Goal: Information Seeking & Learning: Learn about a topic

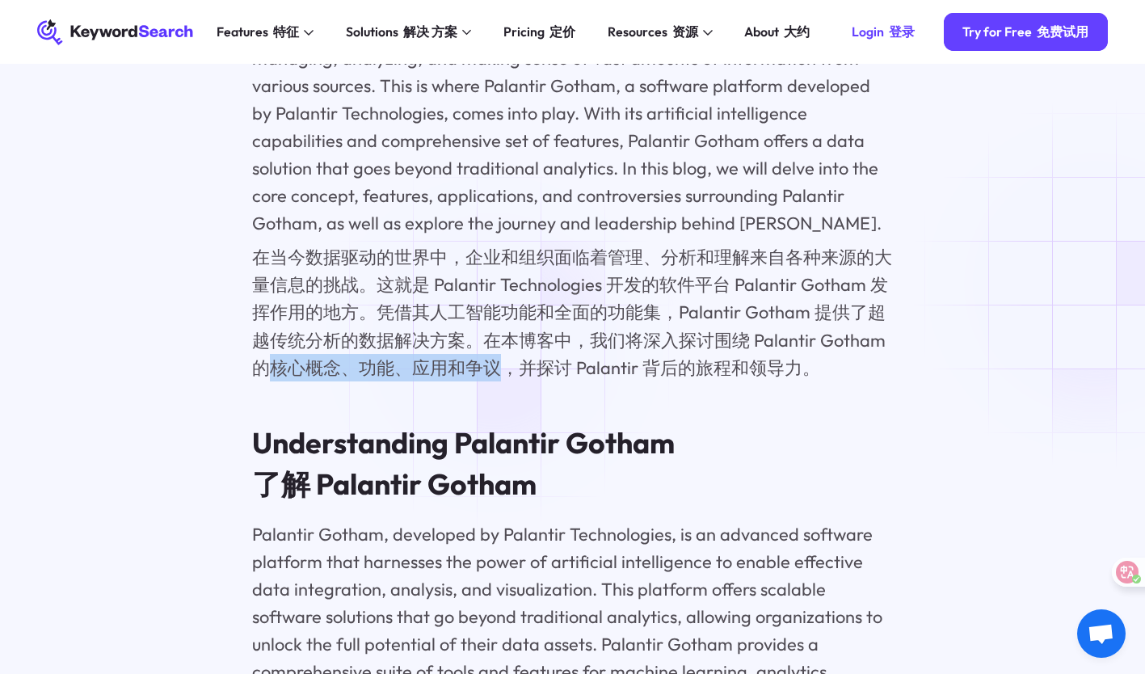
drag, startPoint x: 276, startPoint y: 341, endPoint x: 500, endPoint y: 344, distance: 223.9
click at [500, 344] on font "在当今数据驱动的世界中，企业和组织面临着管理、分析和理解来自各种来源的大量信息的挑战。这就是 Palantir Technologies 开发的软件平台 Pa…" at bounding box center [572, 312] width 640 height 133
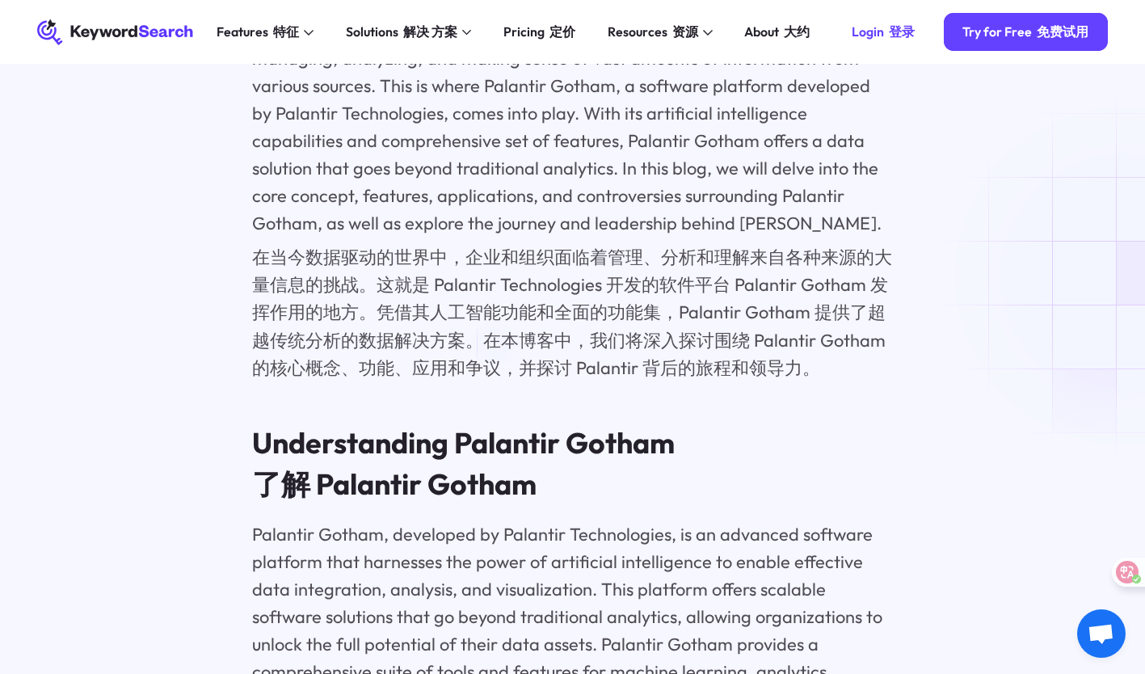
drag, startPoint x: 500, startPoint y: 344, endPoint x: 511, endPoint y: 367, distance: 25.3
click at [441, 352] on font "在当今数据驱动的世界中，企业和组织面临着管理、分析和理解来自各种来源的大量信息的挑战。这就是 Palantir Technologies 开发的软件平台 Pa…" at bounding box center [572, 312] width 640 height 133
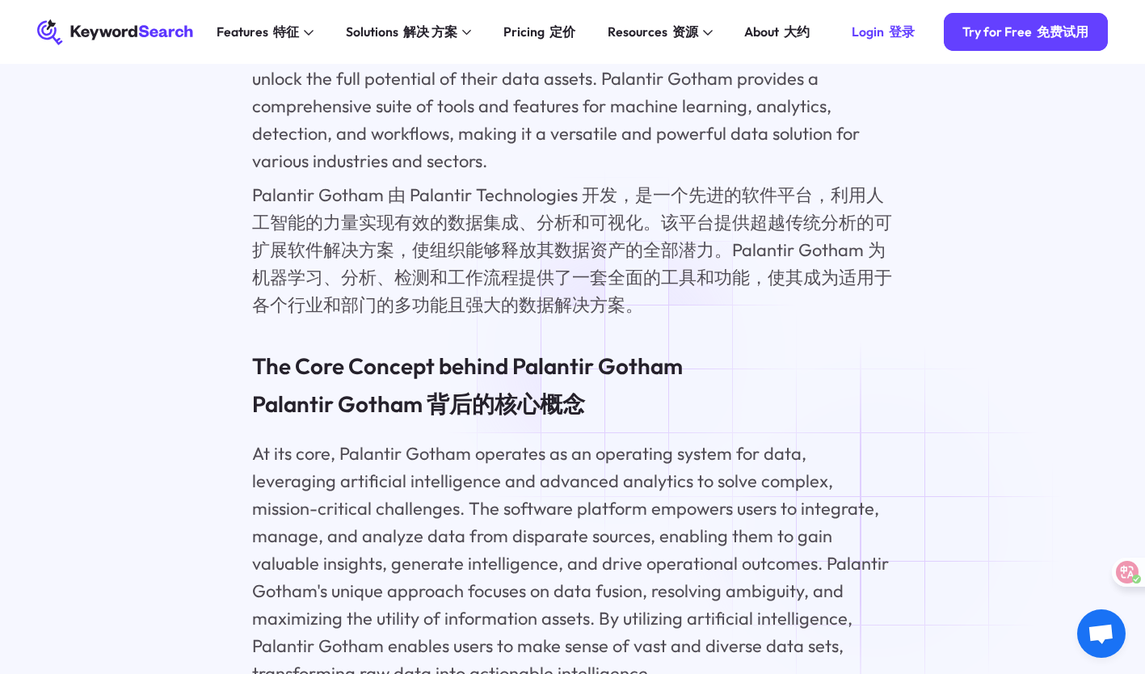
scroll to position [2452, 0]
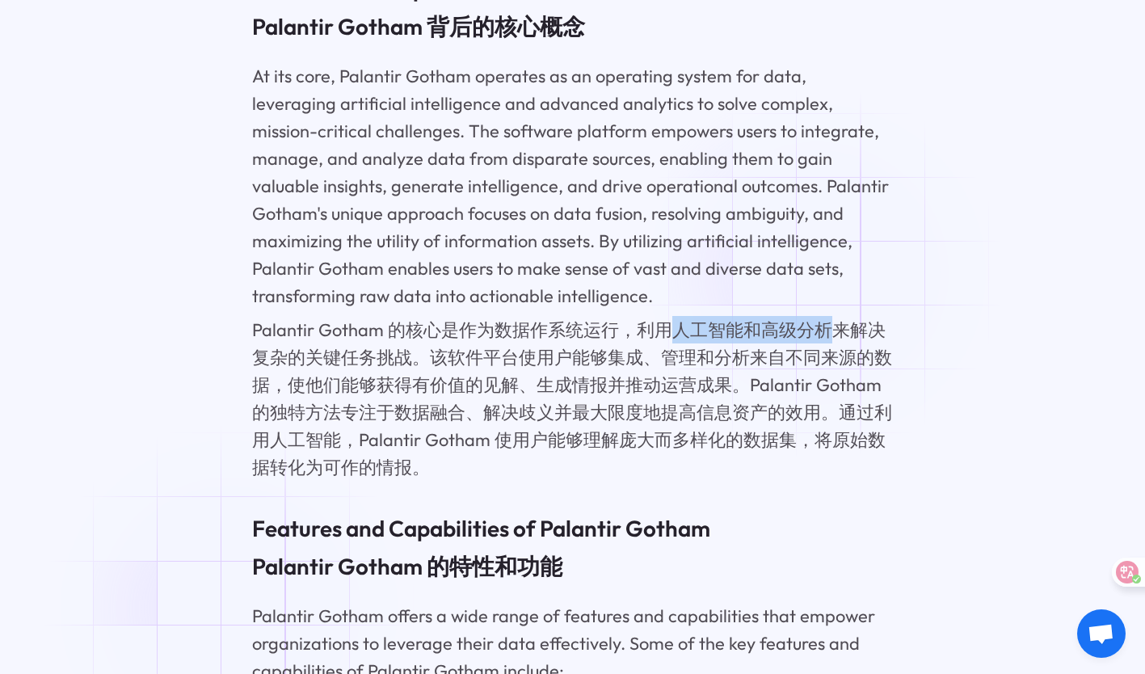
drag, startPoint x: 669, startPoint y: 276, endPoint x: 826, endPoint y: 273, distance: 156.8
click at [826, 318] on font "Palantir Gotham 的核心是作为数据作系统运行，利用人工智能和高级分析来解决复杂的关键任务挑战。该软件平台使用户能够集成、管理和分析来自不同来源的…" at bounding box center [572, 398] width 640 height 160
drag, startPoint x: 826, startPoint y: 273, endPoint x: 613, endPoint y: 423, distance: 259.9
click at [613, 423] on font "Palantir Gotham 的核心是作为数据作系统运行，利用人工智能和高级分析来解决复杂的关键任务挑战。该软件平台使用户能够集成、管理和分析来自不同来源的…" at bounding box center [573, 398] width 642 height 165
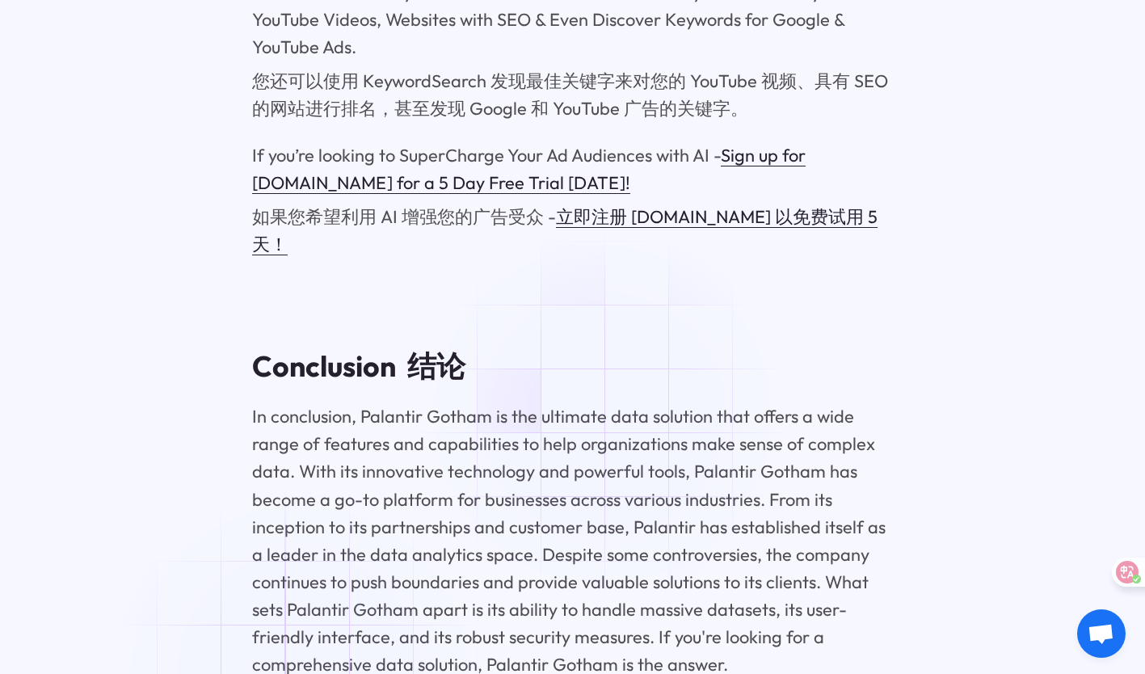
scroll to position [14899, 0]
